Goal: Task Accomplishment & Management: Use online tool/utility

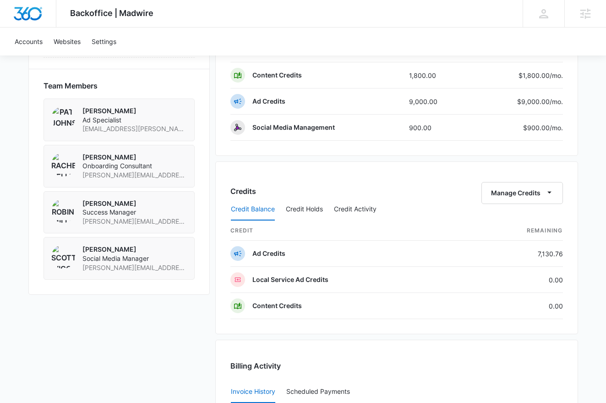
scroll to position [646, 0]
click at [365, 210] on button "Credit Activity" at bounding box center [355, 209] width 43 height 22
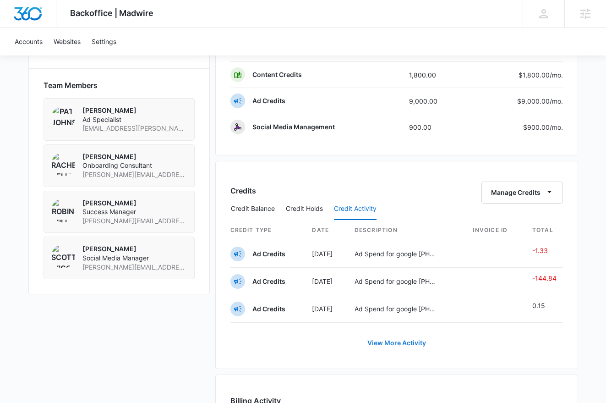
click at [399, 341] on link "View More Activity" at bounding box center [396, 343] width 77 height 22
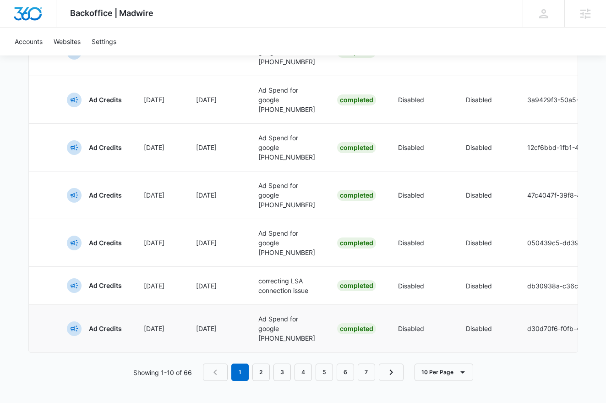
scroll to position [0, 203]
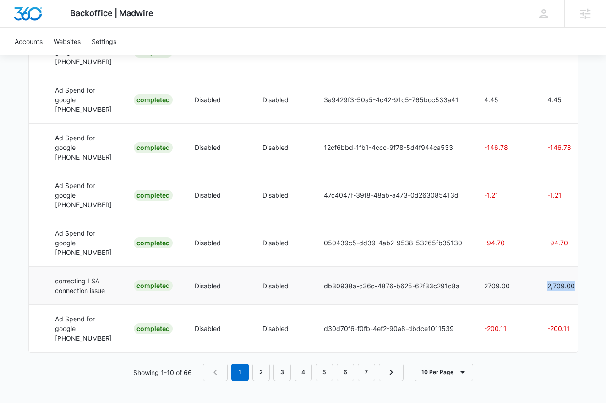
drag, startPoint x: 562, startPoint y: 257, endPoint x: 519, endPoint y: 262, distance: 43.0
click at [536, 266] on td "2,709.00" at bounding box center [569, 285] width 67 height 38
copy p "2,709.00"
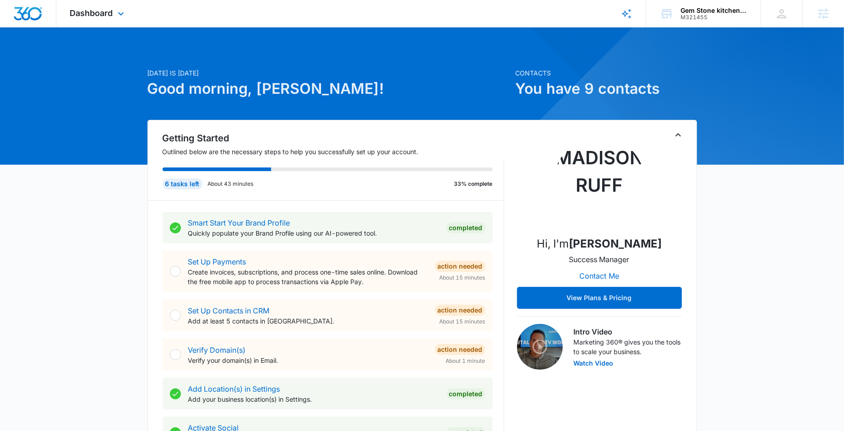
click at [115, 23] on div "Dashboard Apps Reputation Forms CRM Email Social POS Content Ads Intelligence F…" at bounding box center [98, 13] width 84 height 27
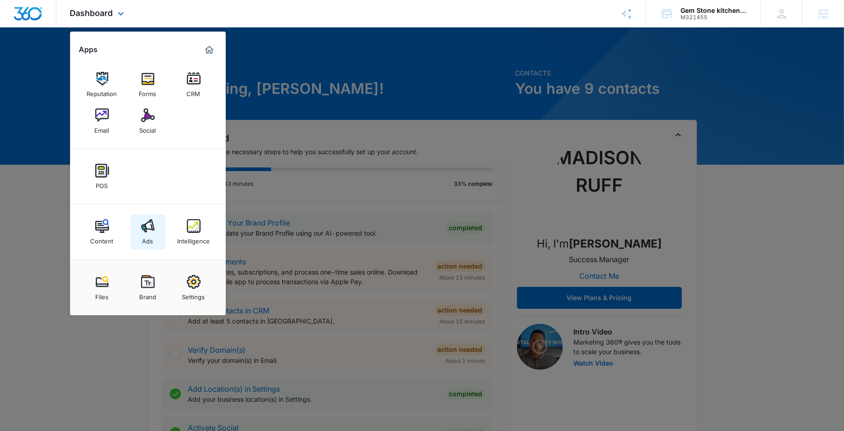
click at [144, 229] on img at bounding box center [148, 226] width 14 height 14
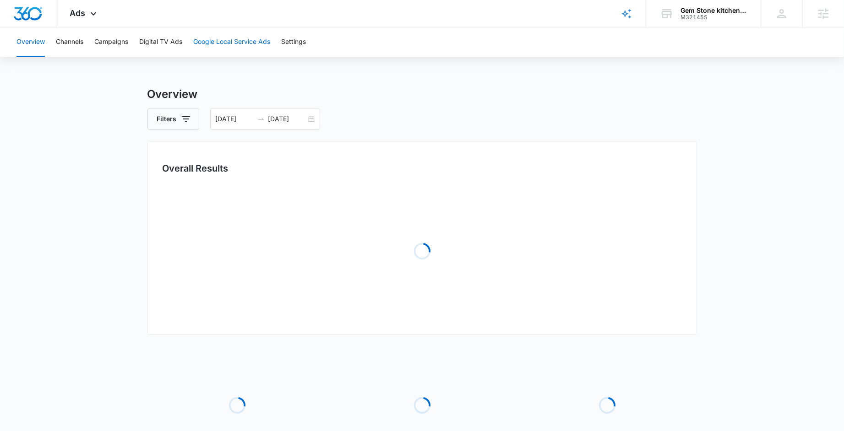
click at [218, 41] on button "Google Local Service Ads" at bounding box center [231, 41] width 77 height 29
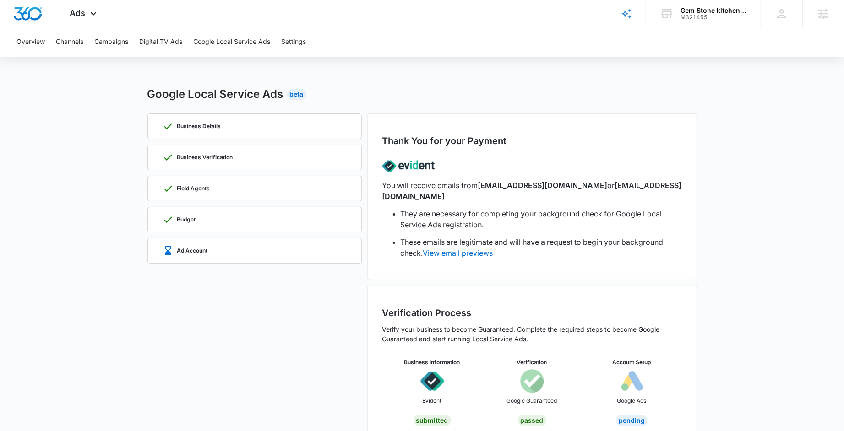
click at [251, 257] on div "Ad Account" at bounding box center [255, 251] width 184 height 25
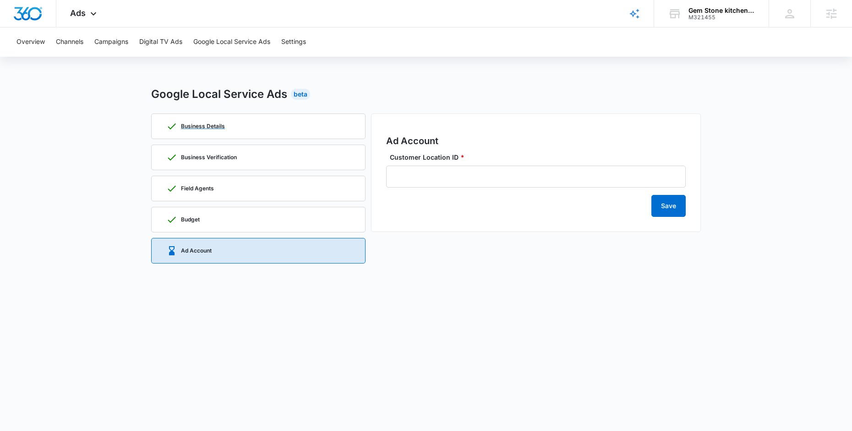
drag, startPoint x: 235, startPoint y: 127, endPoint x: 235, endPoint y: 120, distance: 6.9
click at [235, 127] on div "Business Details" at bounding box center [258, 126] width 184 height 25
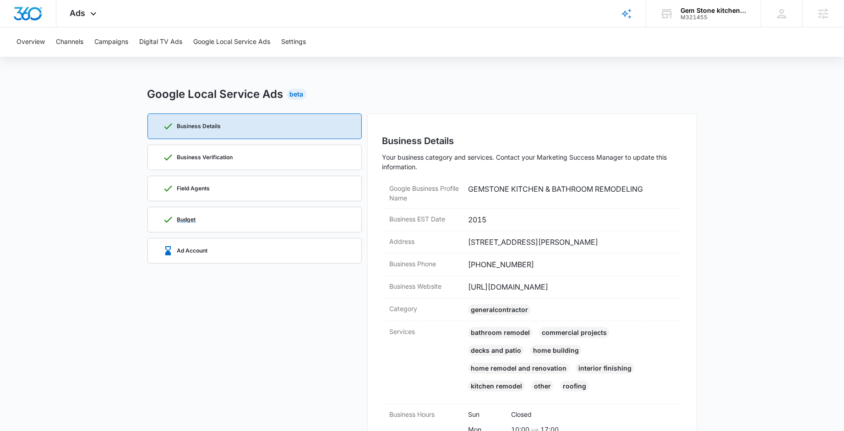
click at [257, 214] on div "Budget" at bounding box center [255, 220] width 184 height 25
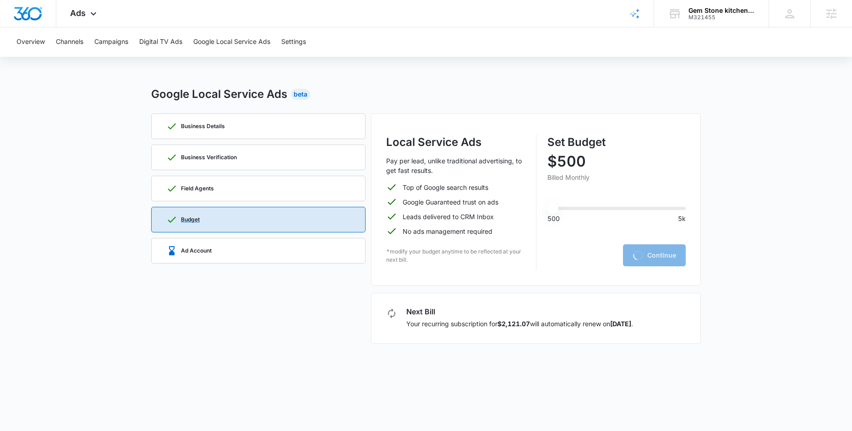
type input "500"
click at [246, 124] on div "Business Details" at bounding box center [258, 126] width 184 height 25
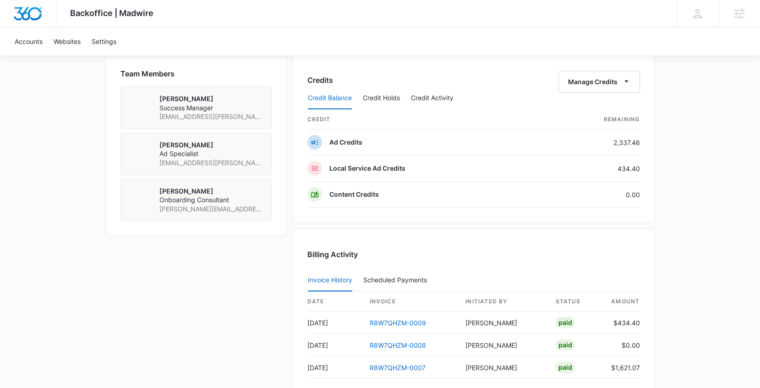
scroll to position [694, 0]
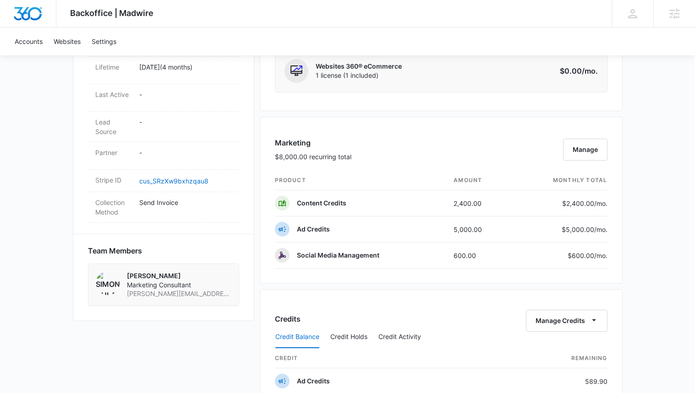
scroll to position [479, 0]
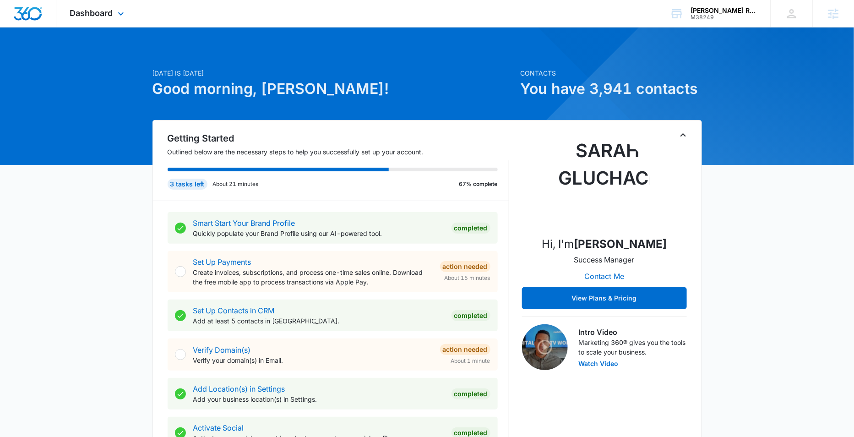
click at [100, 19] on div "Dashboard Apps Reputation Websites Forms CRM Email Social Content Ads Intellige…" at bounding box center [98, 13] width 84 height 27
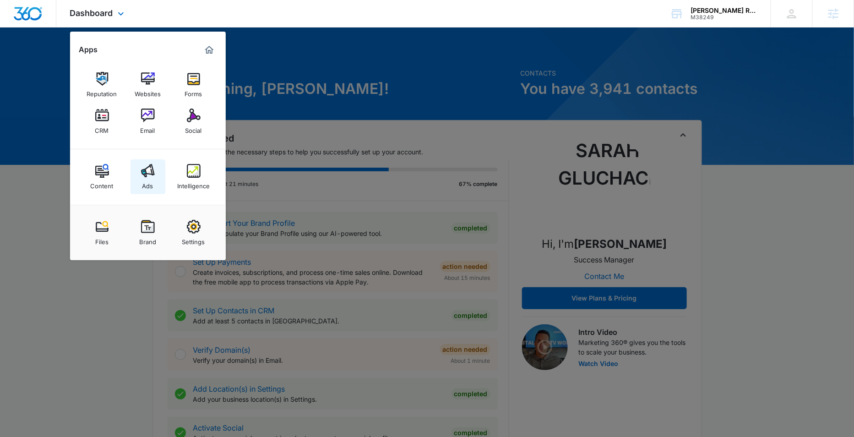
click at [147, 182] on div "Ads" at bounding box center [147, 184] width 11 height 12
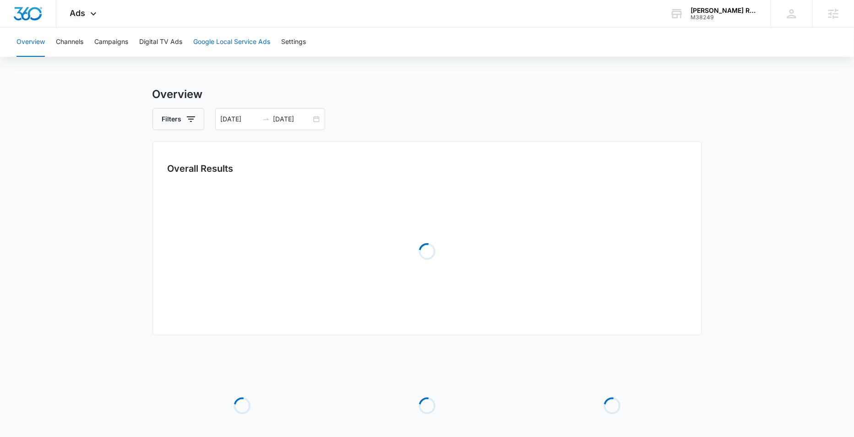
click at [246, 48] on button "Google Local Service Ads" at bounding box center [231, 41] width 77 height 29
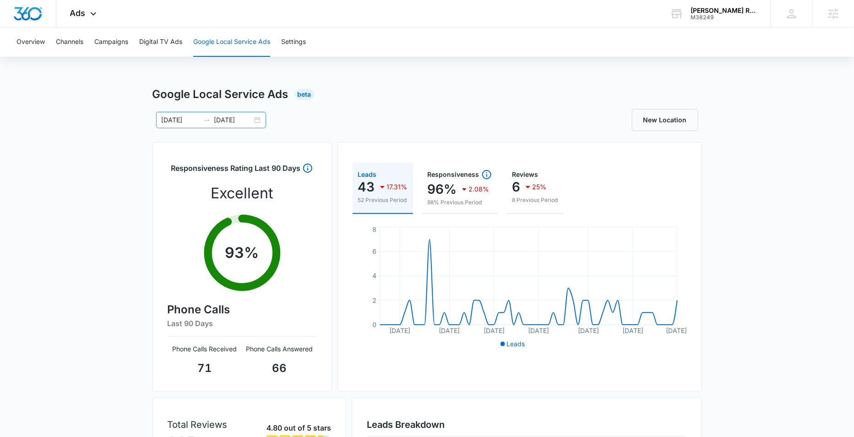
click at [263, 117] on div "[DATE] [DATE]" at bounding box center [211, 120] width 110 height 16
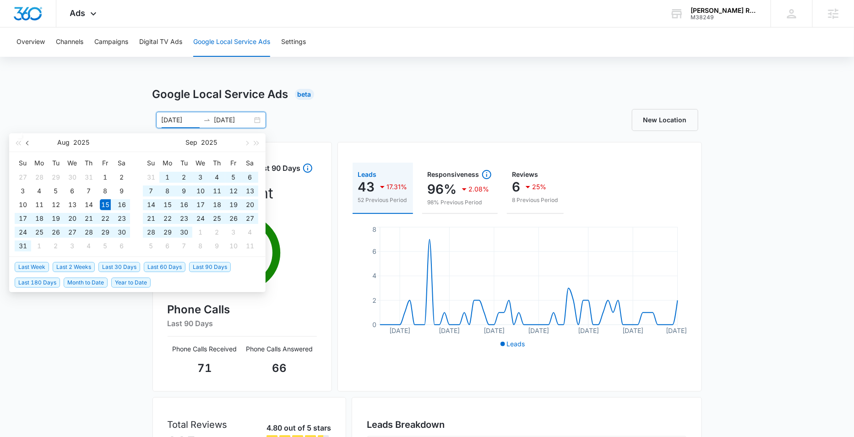
click at [25, 142] on button "button" at bounding box center [28, 142] width 10 height 18
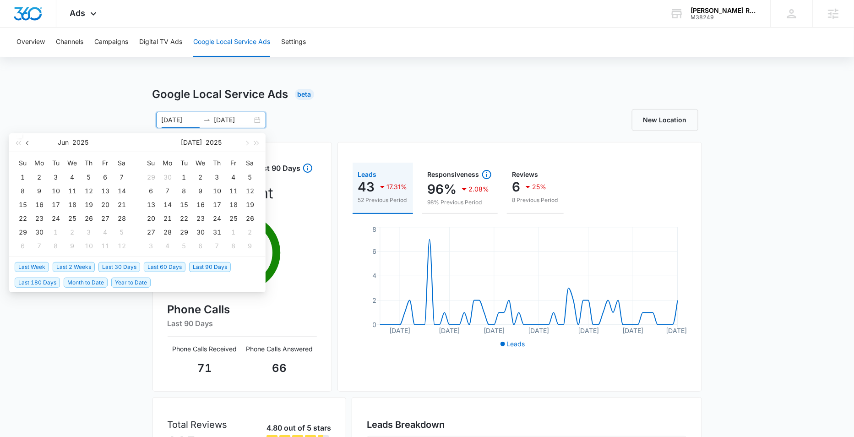
click at [25, 142] on button "button" at bounding box center [28, 142] width 10 height 18
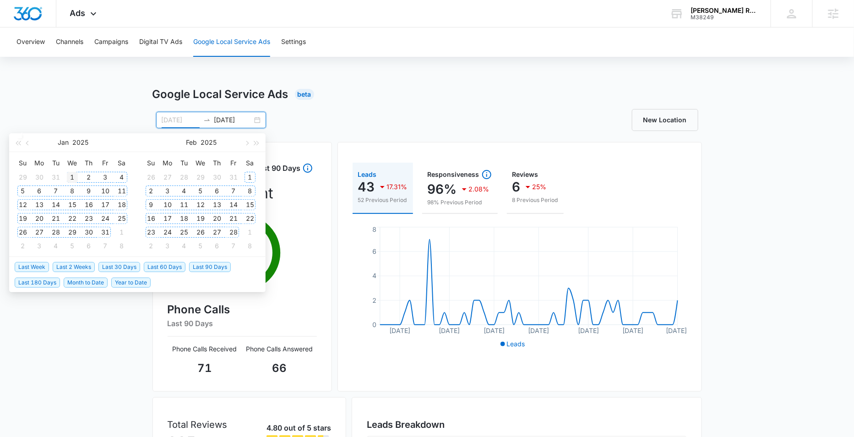
type input "[DATE]"
click at [78, 173] on td "1" at bounding box center [72, 177] width 16 height 14
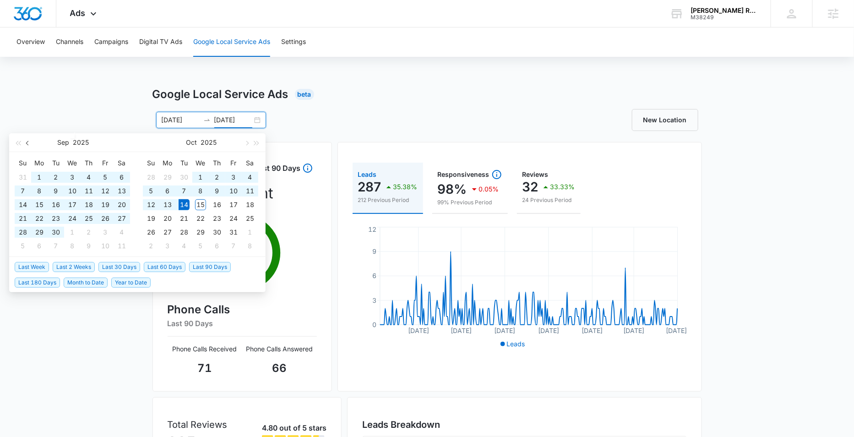
click at [32, 145] on button "button" at bounding box center [28, 142] width 10 height 18
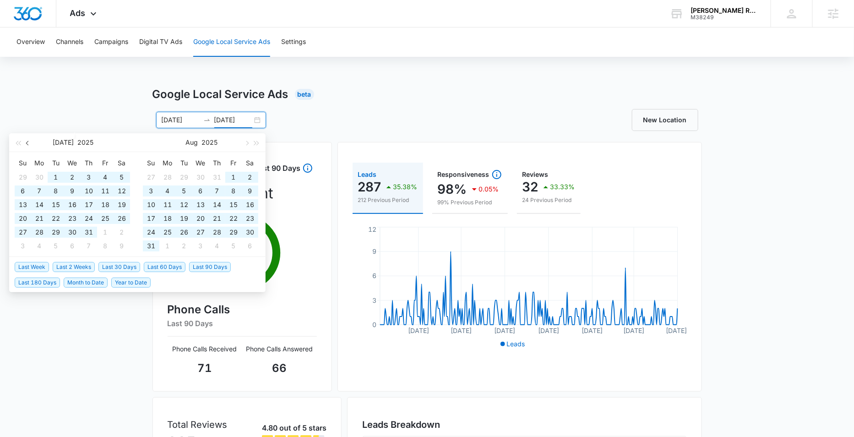
click at [32, 145] on button "button" at bounding box center [28, 142] width 10 height 18
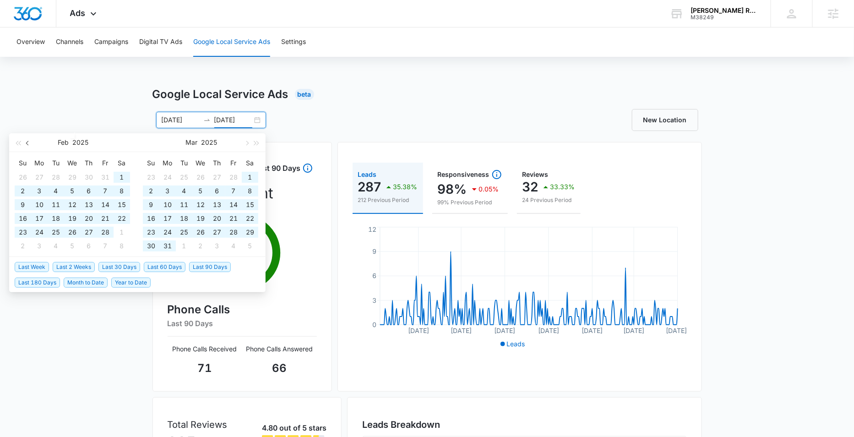
click at [32, 145] on button "button" at bounding box center [28, 142] width 10 height 18
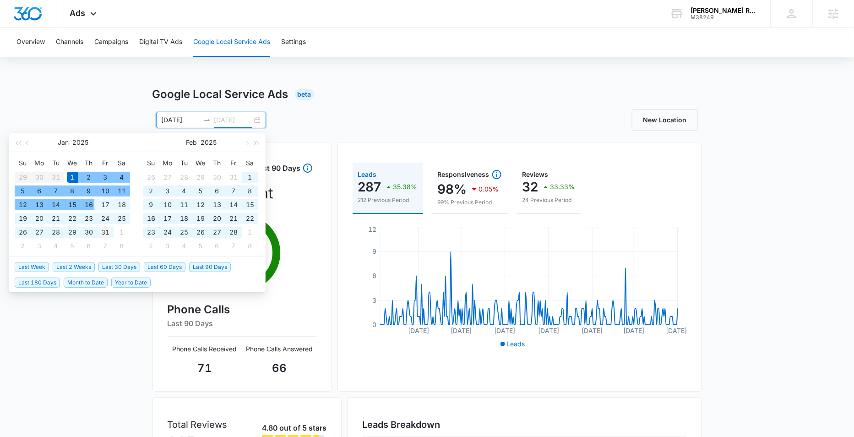
type input "[DATE]"
click at [102, 227] on div "31" at bounding box center [105, 232] width 11 height 11
